Goal: Register for event/course

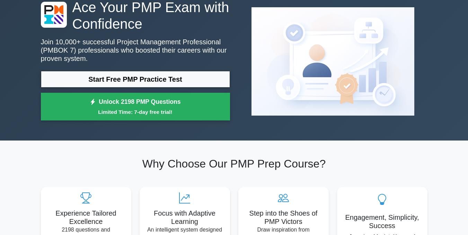
scroll to position [7, 0]
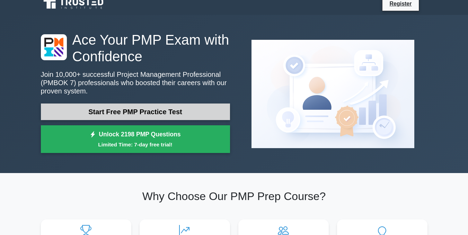
click at [185, 107] on link "Start Free PMP Practice Test" at bounding box center [135, 112] width 189 height 17
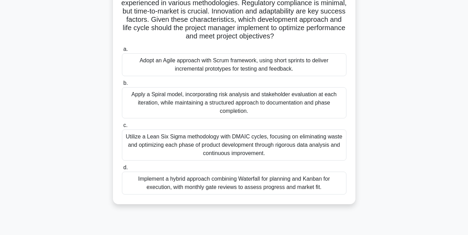
scroll to position [81, 0]
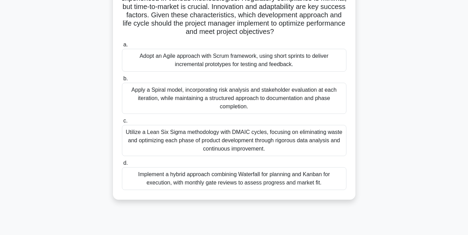
click at [303, 63] on div "Adopt an Agile approach with Scrum framework, using short sprints to deliver in…" at bounding box center [234, 60] width 224 height 23
click at [122, 47] on input "a. Adopt an Agile approach with Scrum framework, using short sprints to deliver…" at bounding box center [122, 45] width 0 height 5
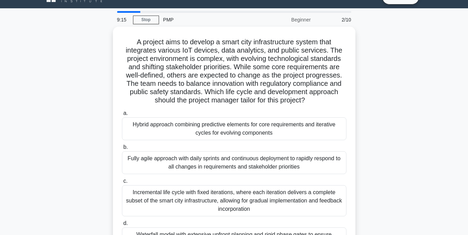
scroll to position [0, 0]
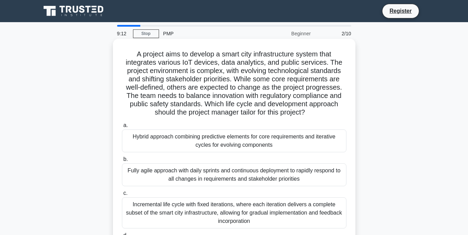
click at [153, 143] on div "Hybrid approach combining predictive elements for core requirements and iterati…" at bounding box center [234, 140] width 224 height 23
click at [122, 128] on input "a. Hybrid approach combining predictive elements for core requirements and iter…" at bounding box center [122, 125] width 0 height 5
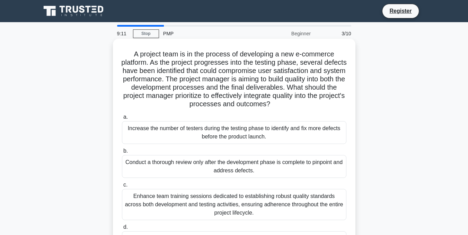
click at [237, 129] on div "Increase the number of testers during the testing phase to identify and fix mor…" at bounding box center [234, 132] width 224 height 23
click at [122, 119] on input "a. Increase the number of testers during the testing phase to identify and fix …" at bounding box center [122, 117] width 0 height 5
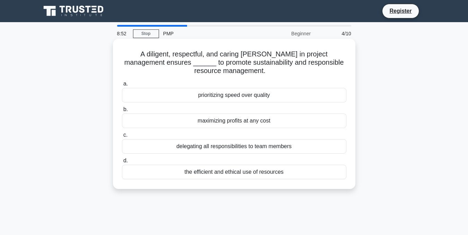
click at [167, 143] on div "delegating all responsibilities to team members" at bounding box center [234, 146] width 224 height 15
click at [122, 137] on input "c. delegating all responsibilities to team members" at bounding box center [122, 135] width 0 height 5
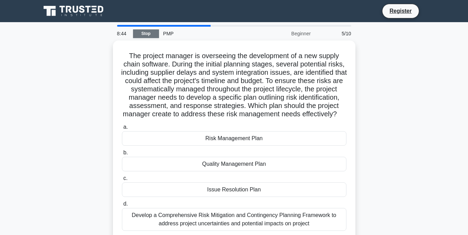
click at [152, 31] on link "Stop" at bounding box center [146, 33] width 26 height 9
